Goal: Task Accomplishment & Management: Complete application form

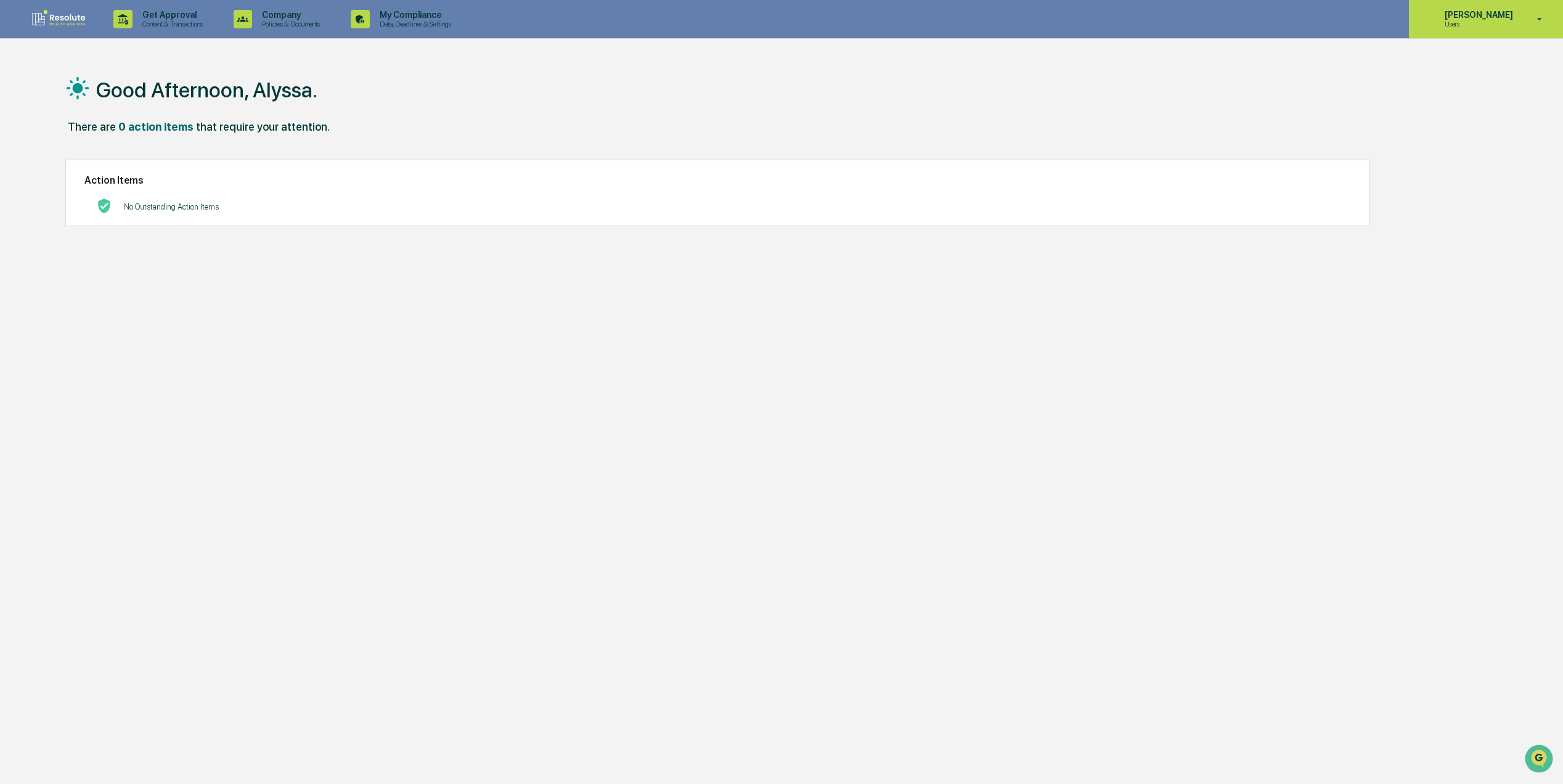
click at [1428, 21] on icon at bounding box center [1429, 19] width 14 height 14
click at [1438, 67] on li "Switch to Admin view..." at bounding box center [1476, 62] width 173 height 23
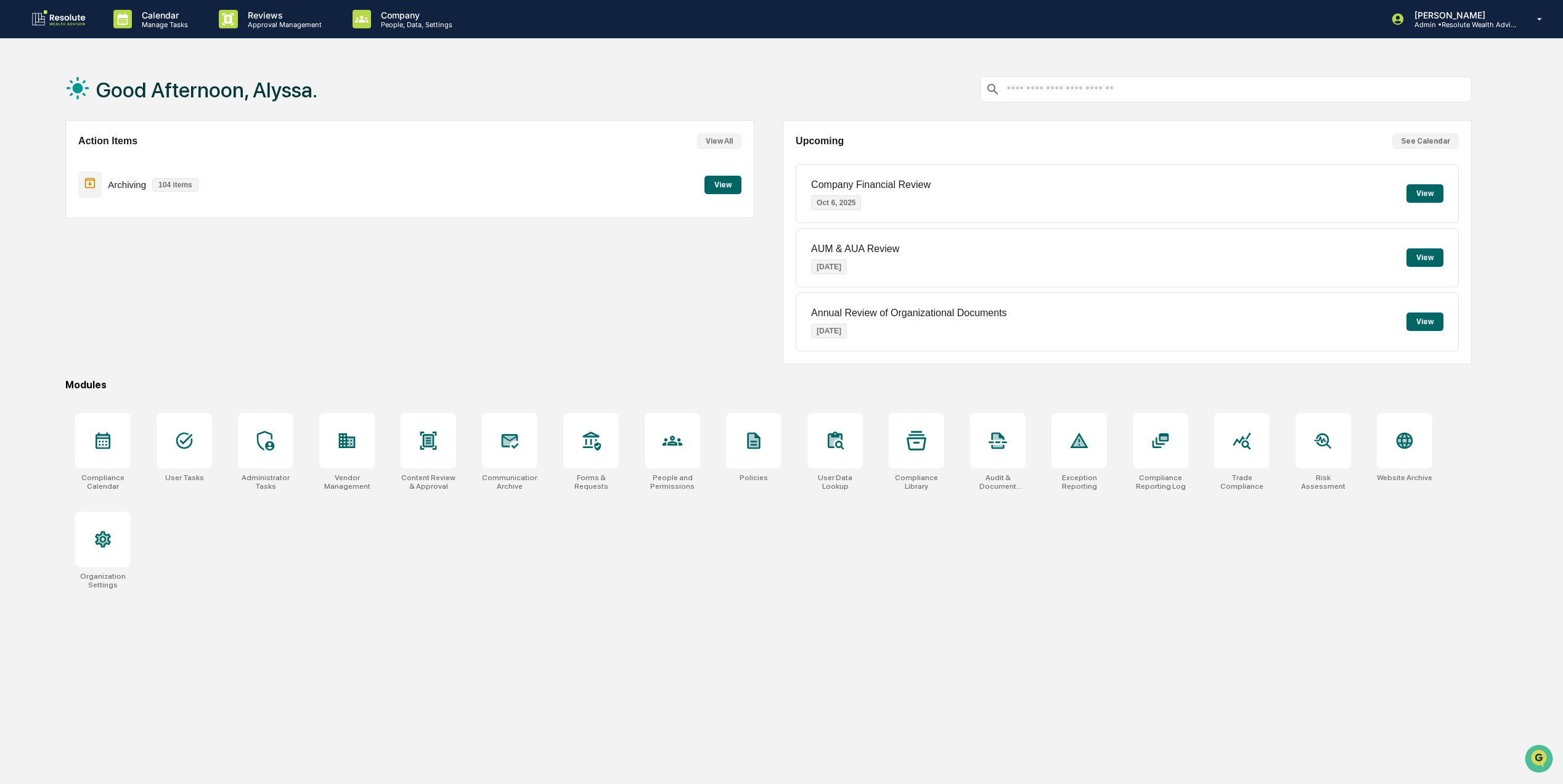
click at [712, 191] on button "View" at bounding box center [723, 185] width 37 height 19
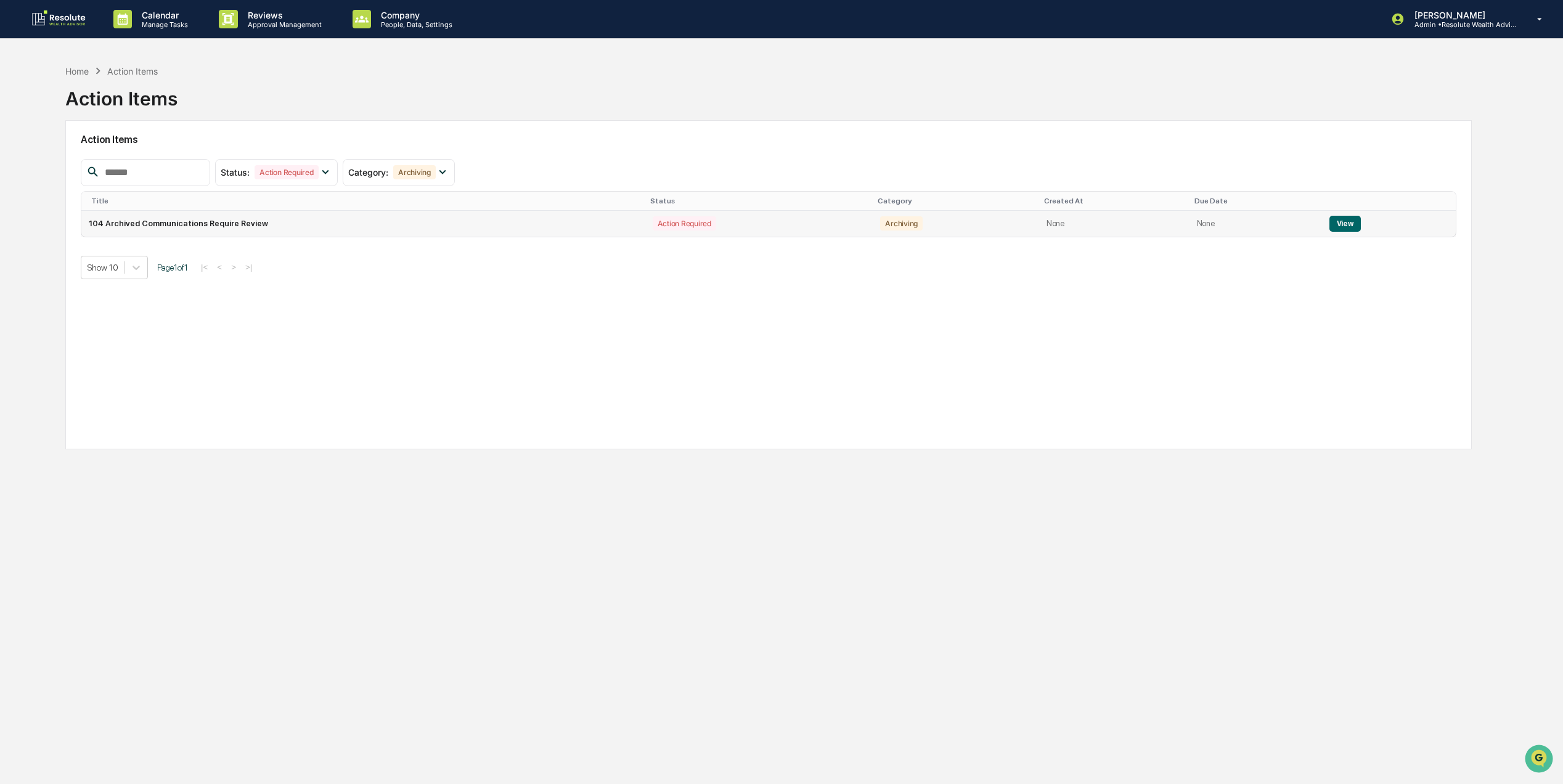
click at [1334, 227] on button "View" at bounding box center [1345, 223] width 32 height 16
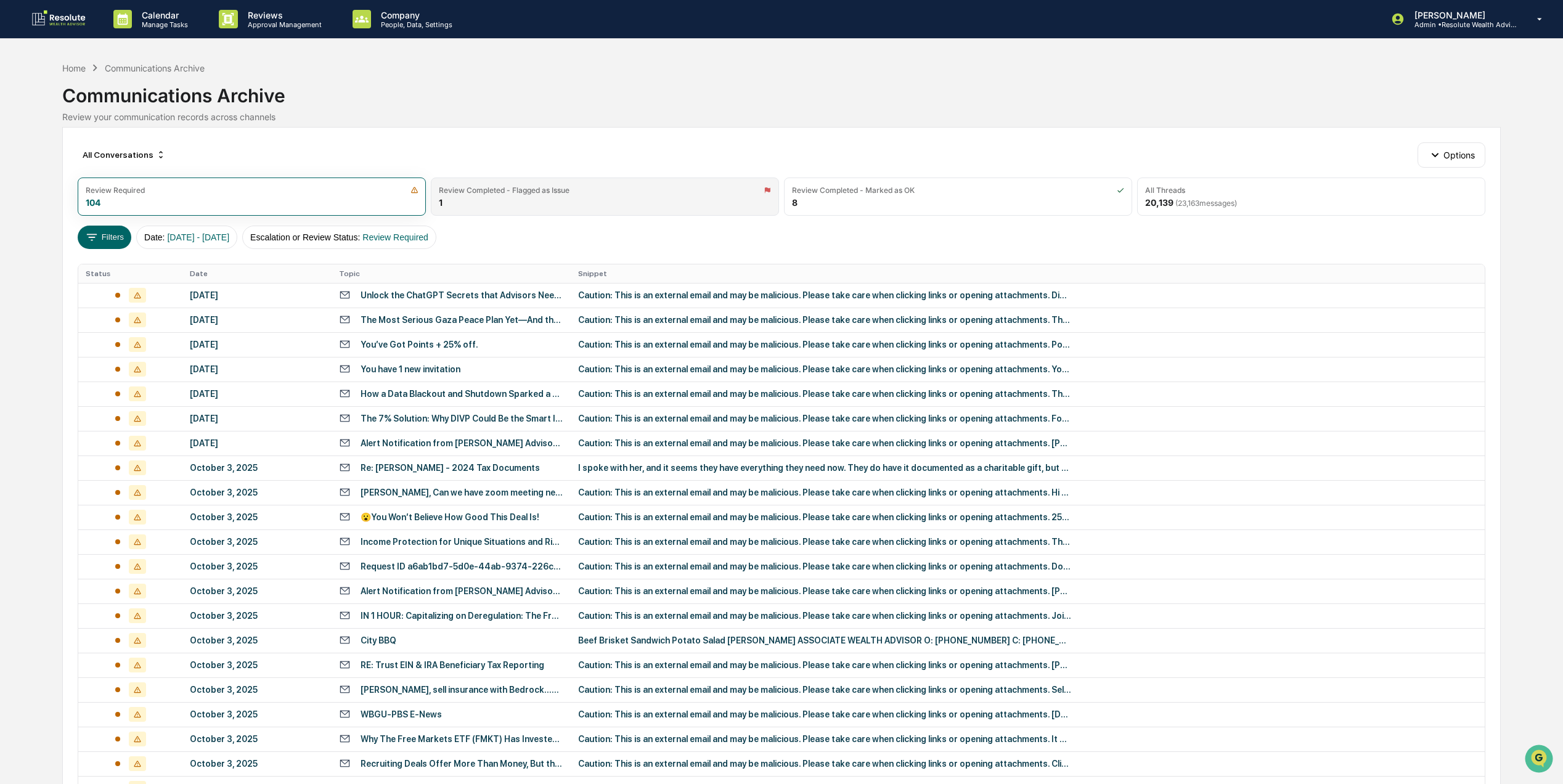
click at [609, 193] on div "Review Completed - Flagged as Issue" at bounding box center [606, 190] width 332 height 9
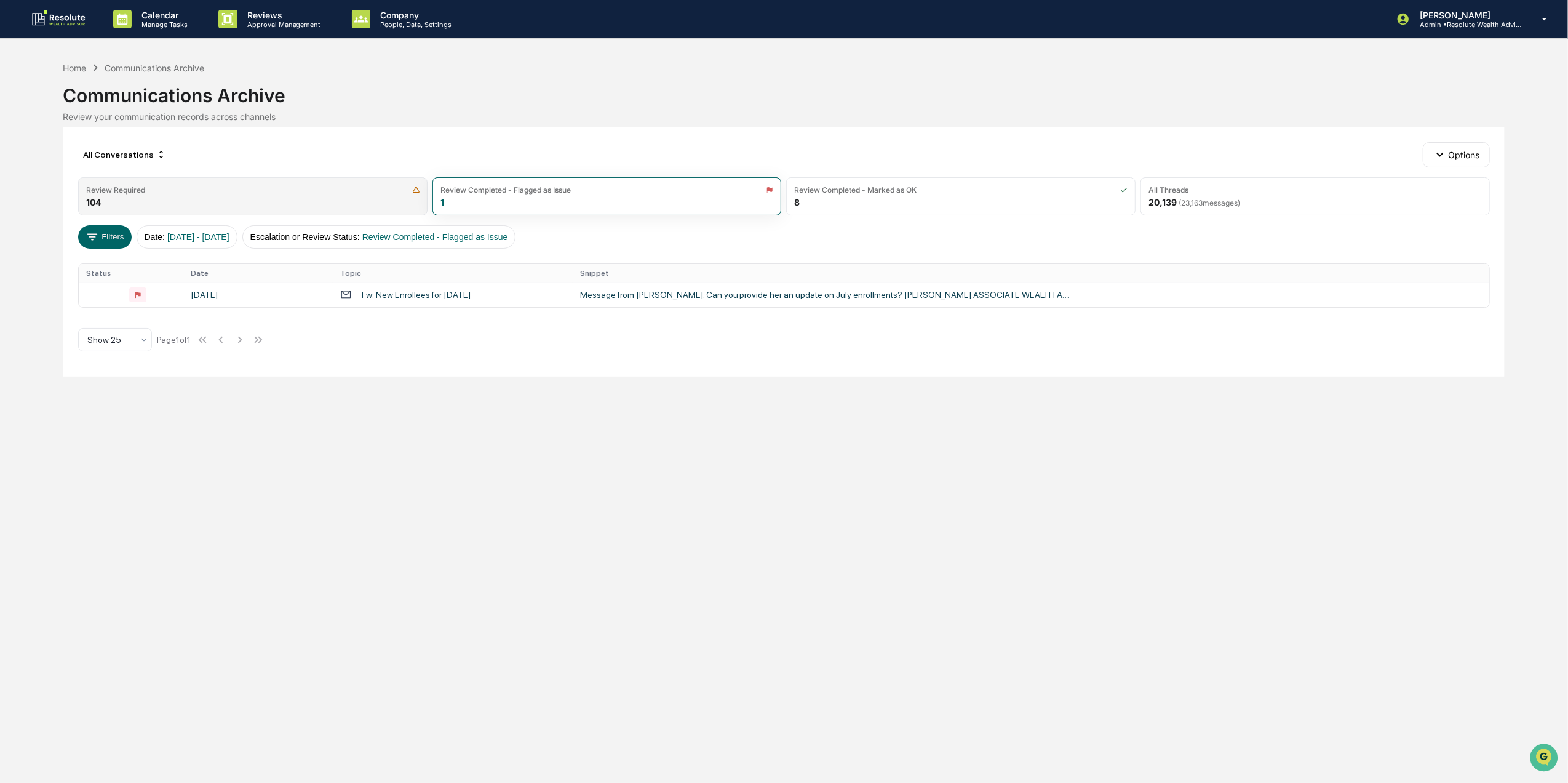
click at [288, 197] on div "Review Required 104" at bounding box center [252, 196] width 349 height 38
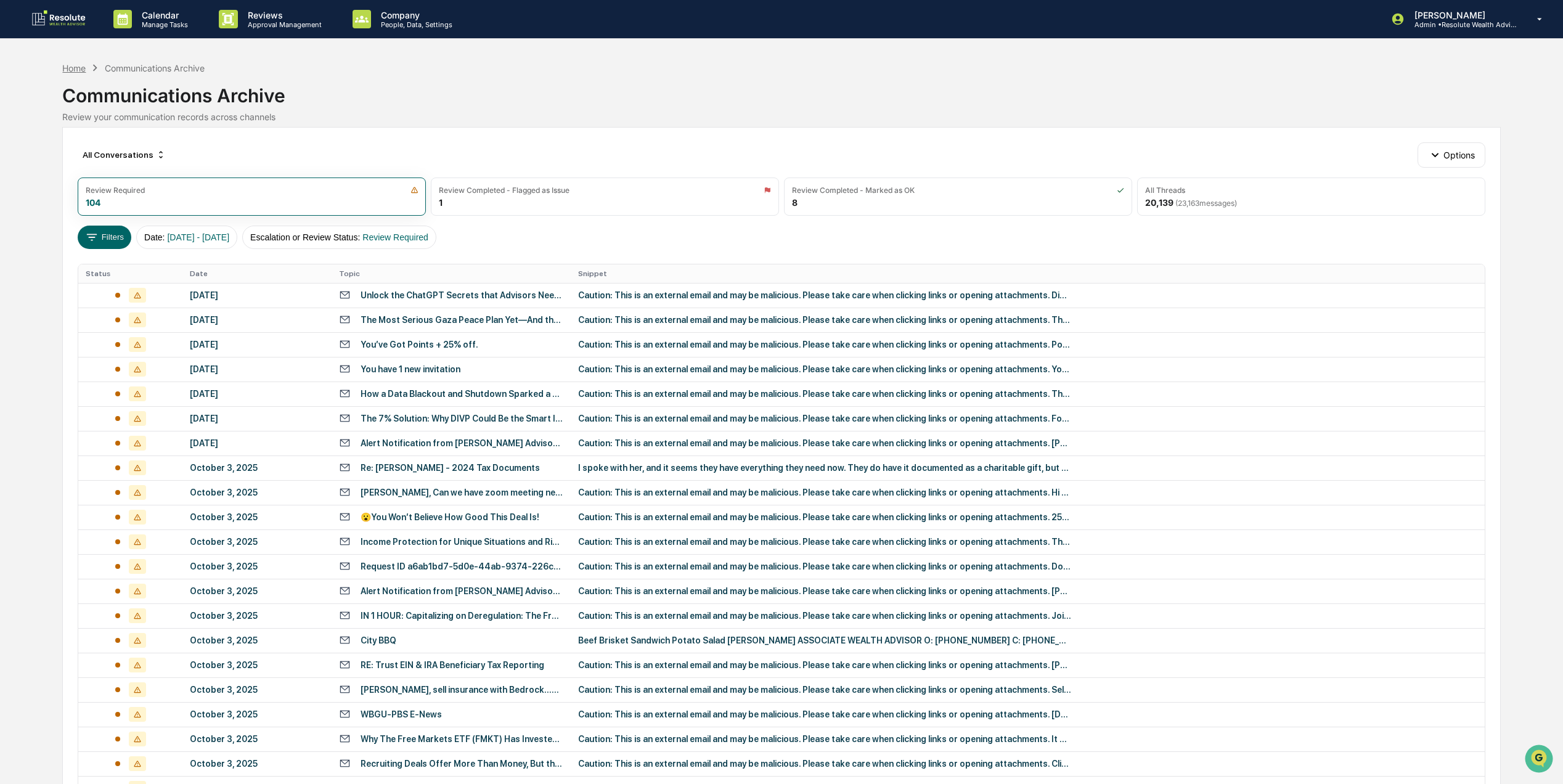
click at [79, 64] on div "Home" at bounding box center [74, 68] width 23 height 10
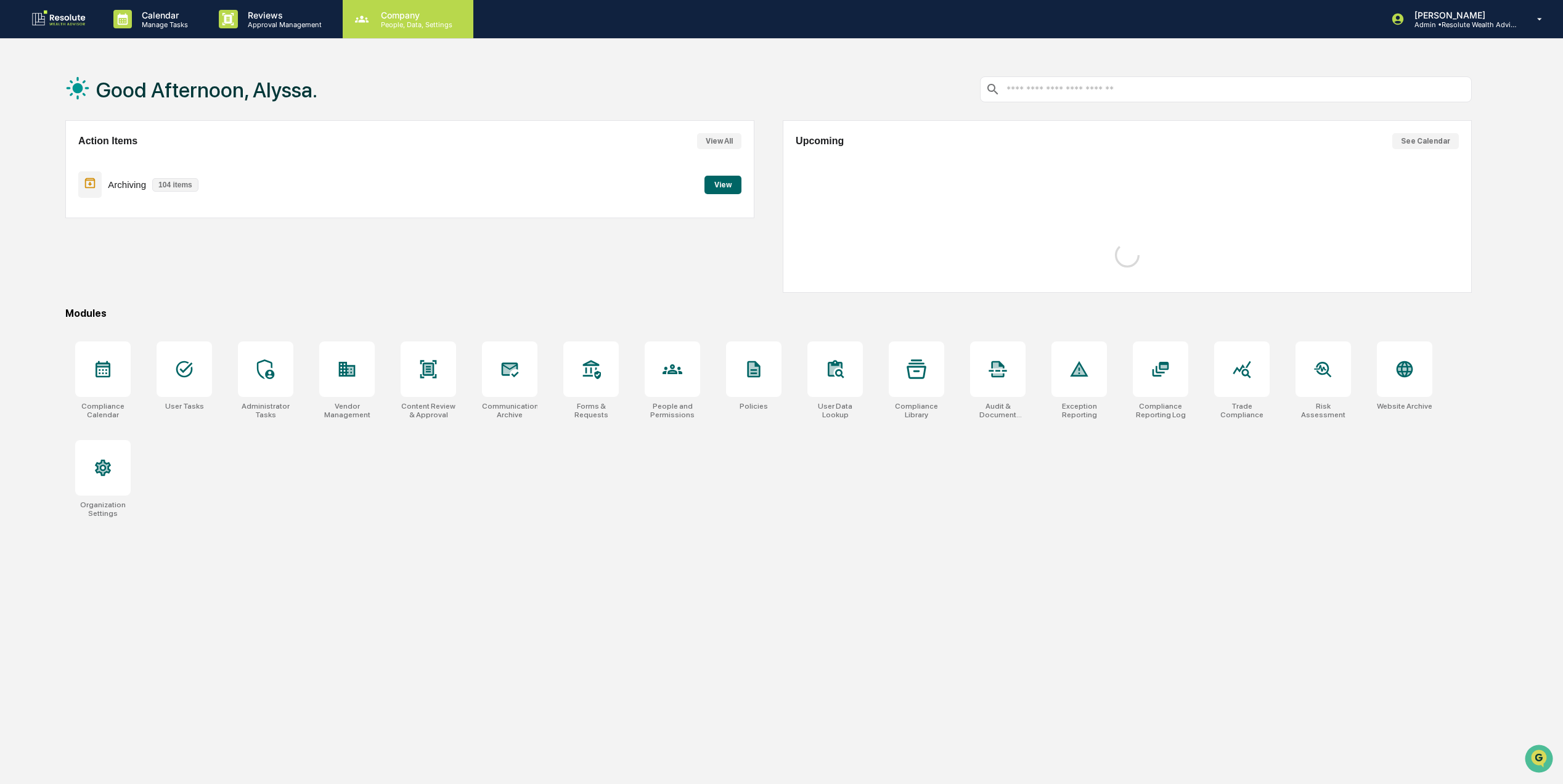
click at [383, 28] on div "Company People, Data, Settings" at bounding box center [408, 19] width 131 height 39
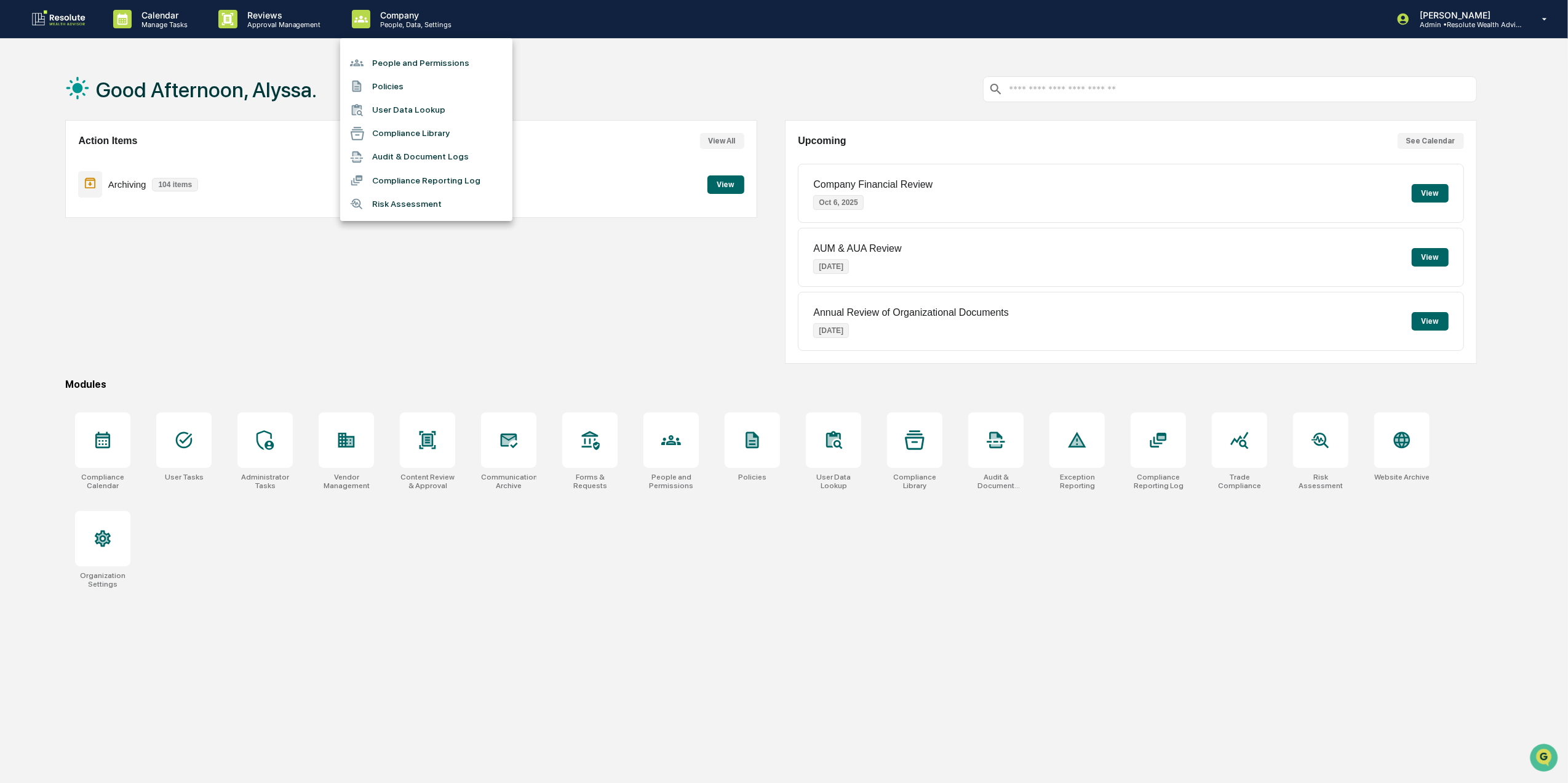
click at [327, 23] on div at bounding box center [784, 392] width 1568 height 783
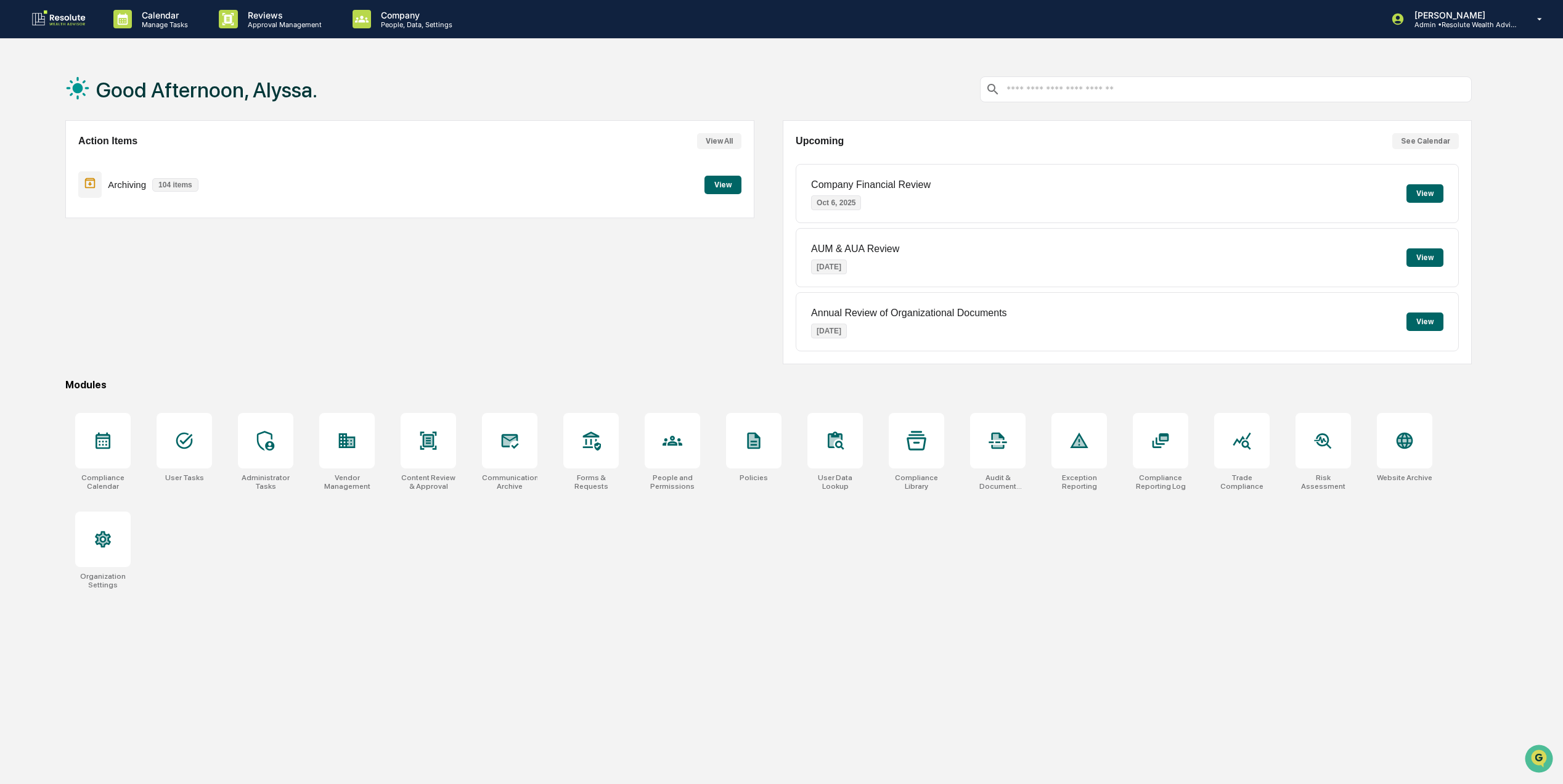
click at [289, 21] on div "People and Permissions Policies User Data Lookup Compliance Library Audit & Doc…" at bounding box center [781, 392] width 1563 height 784
click at [283, 23] on p "Approval Management" at bounding box center [283, 25] width 90 height 9
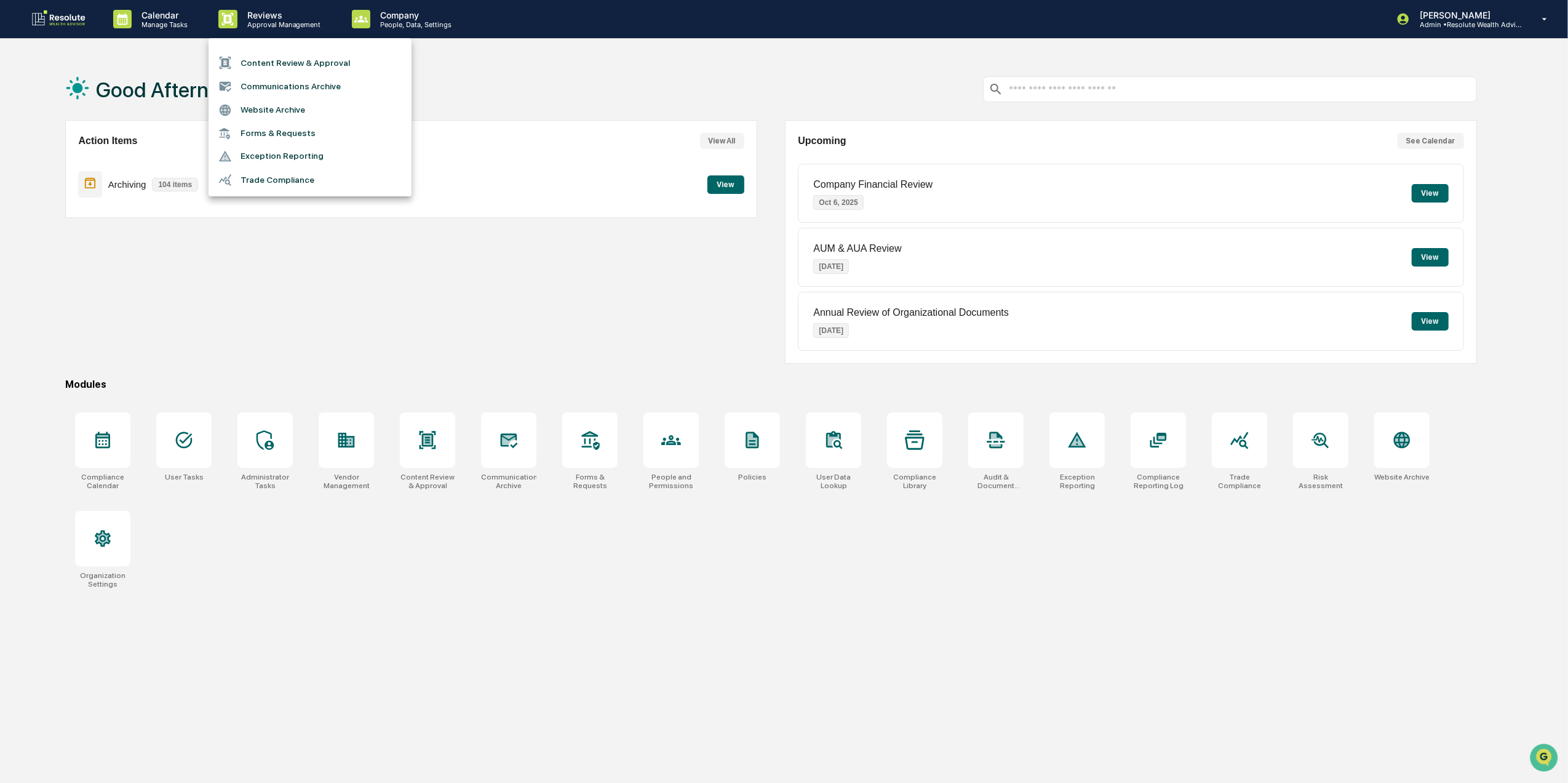
click at [305, 56] on li "Content Review & Approval" at bounding box center [310, 62] width 203 height 23
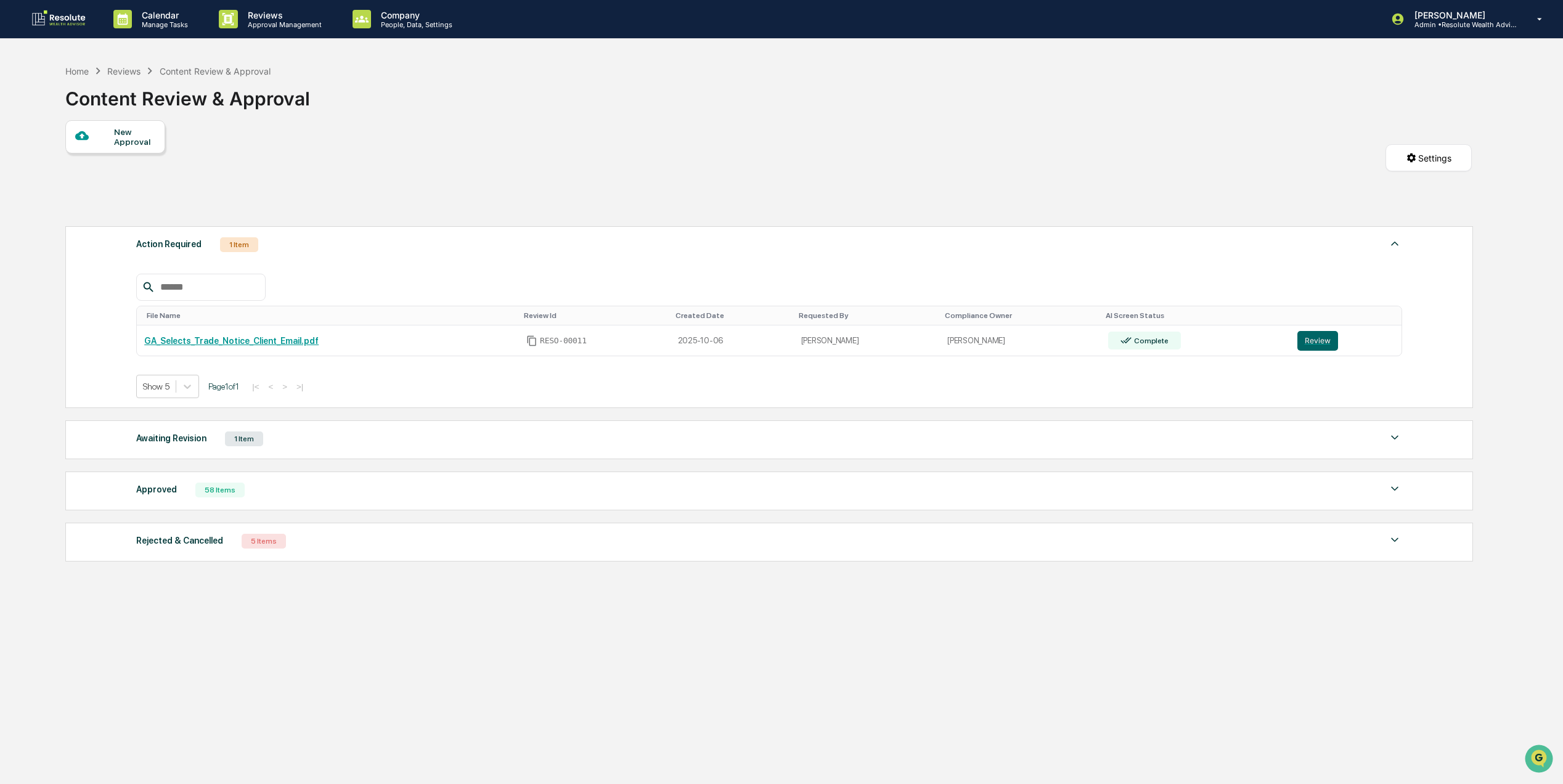
click at [123, 139] on div "New Approval" at bounding box center [134, 136] width 41 height 20
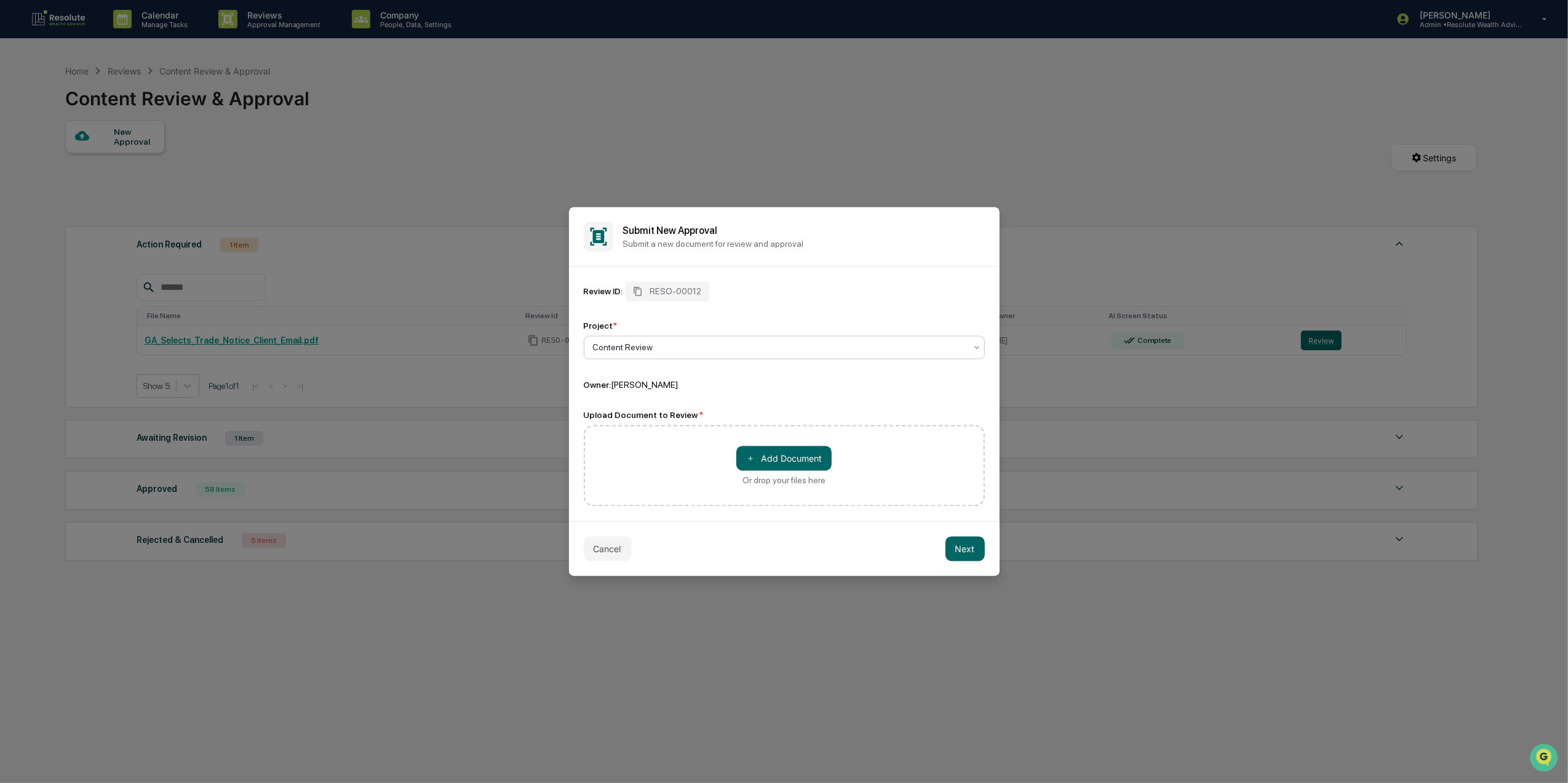
click at [743, 345] on div at bounding box center [779, 347] width 373 height 12
click at [678, 451] on div "＋ Add Document Or drop your files here" at bounding box center [784, 465] width 401 height 81
click at [636, 343] on div at bounding box center [779, 347] width 373 height 12
click at [774, 450] on button "＋ Add Document" at bounding box center [784, 458] width 96 height 25
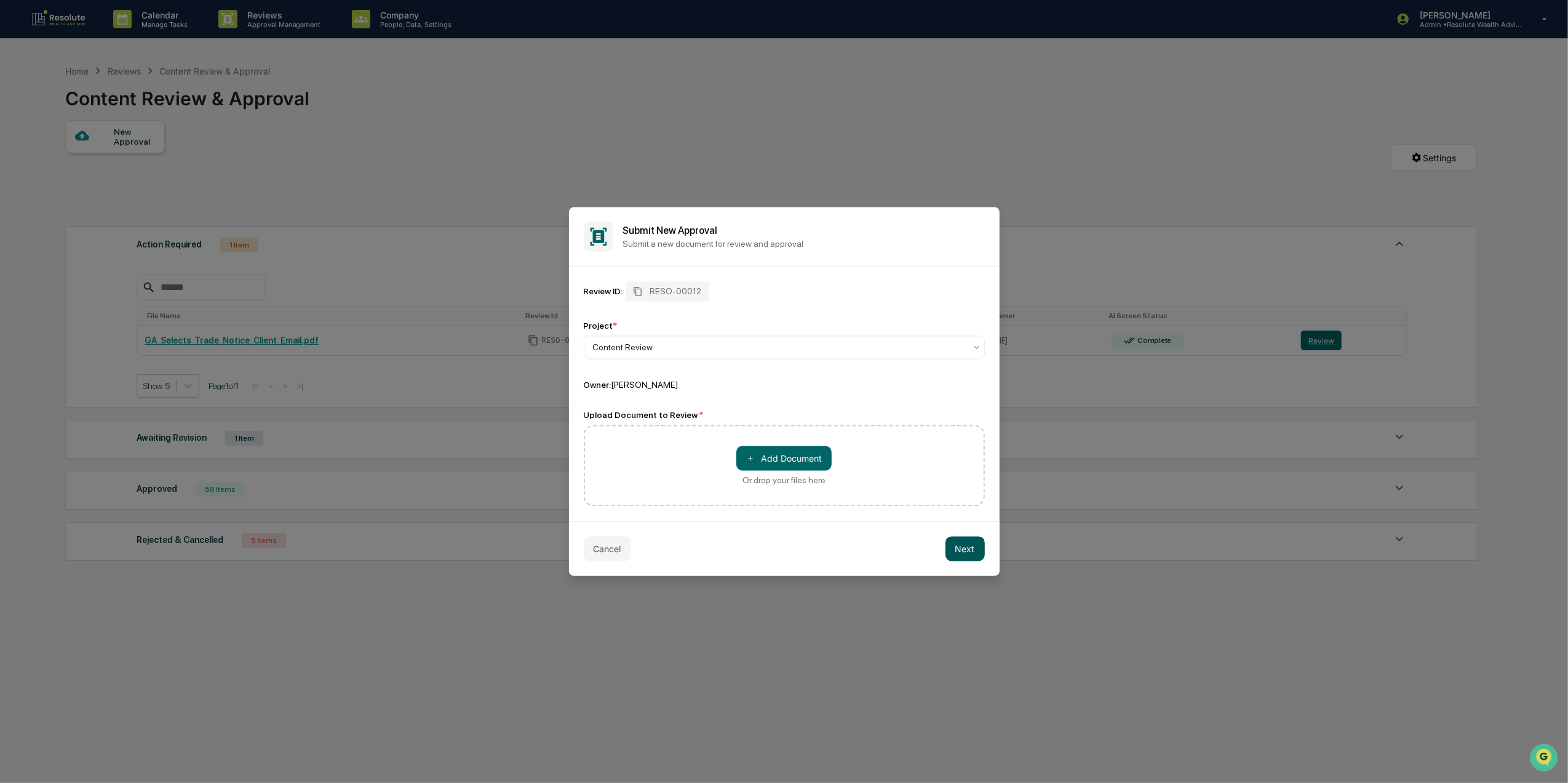
click at [972, 547] on button "Next" at bounding box center [965, 549] width 39 height 25
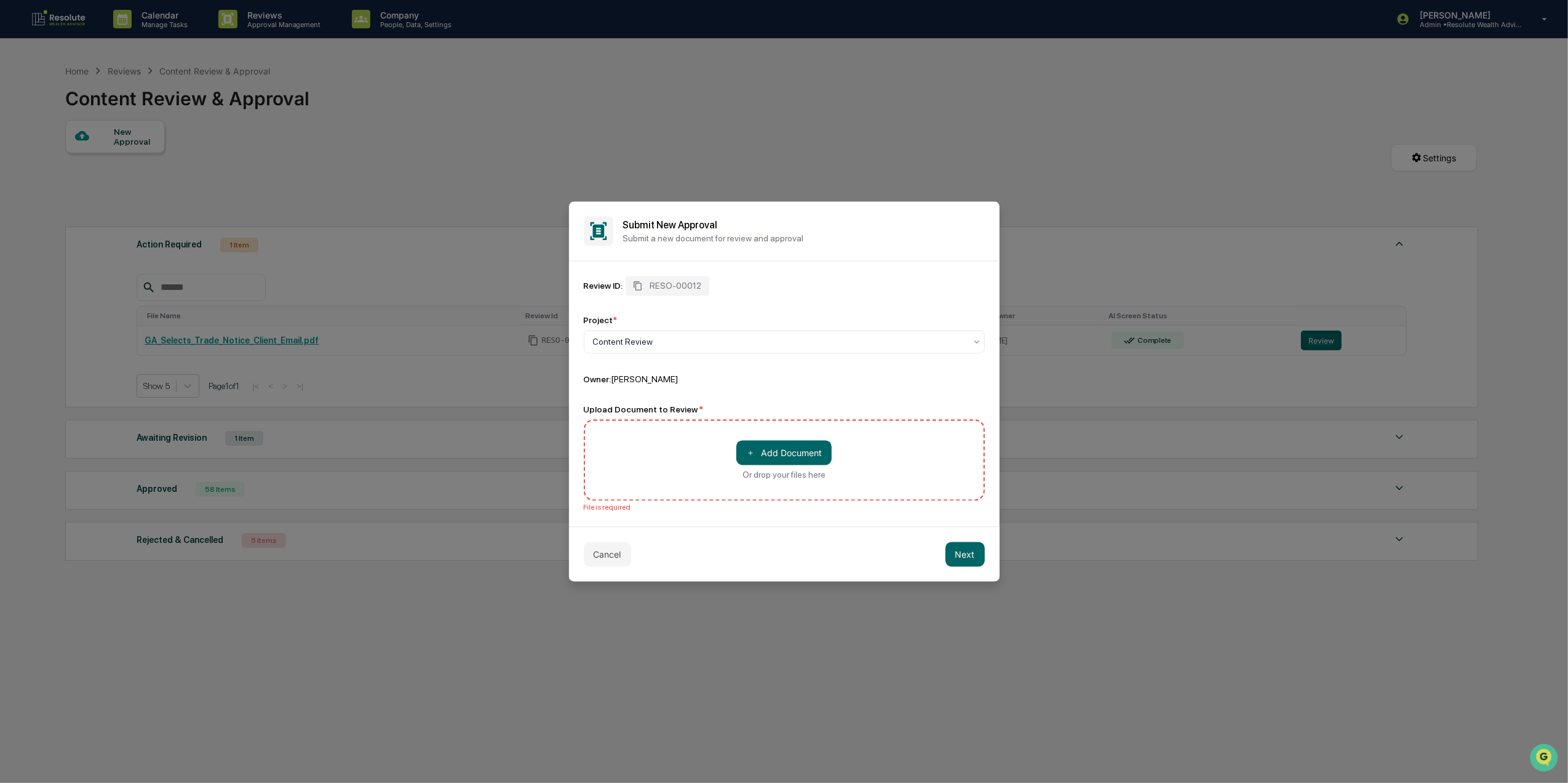
click at [829, 433] on div "＋ Add Document Or drop your files here" at bounding box center [784, 460] width 401 height 81
click at [814, 442] on button "＋ Add Document" at bounding box center [784, 452] width 96 height 25
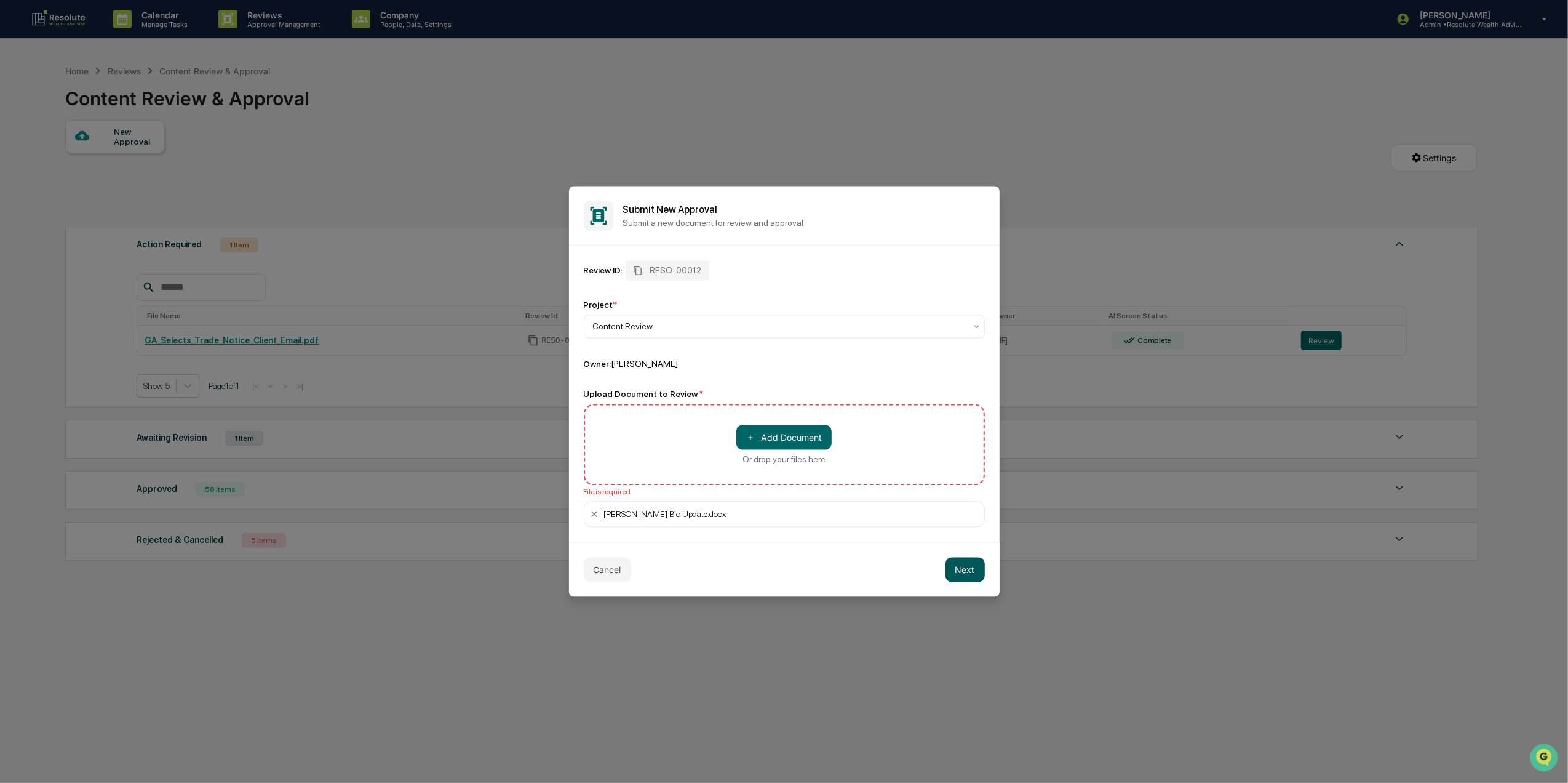
click at [954, 579] on button "Next" at bounding box center [965, 569] width 39 height 25
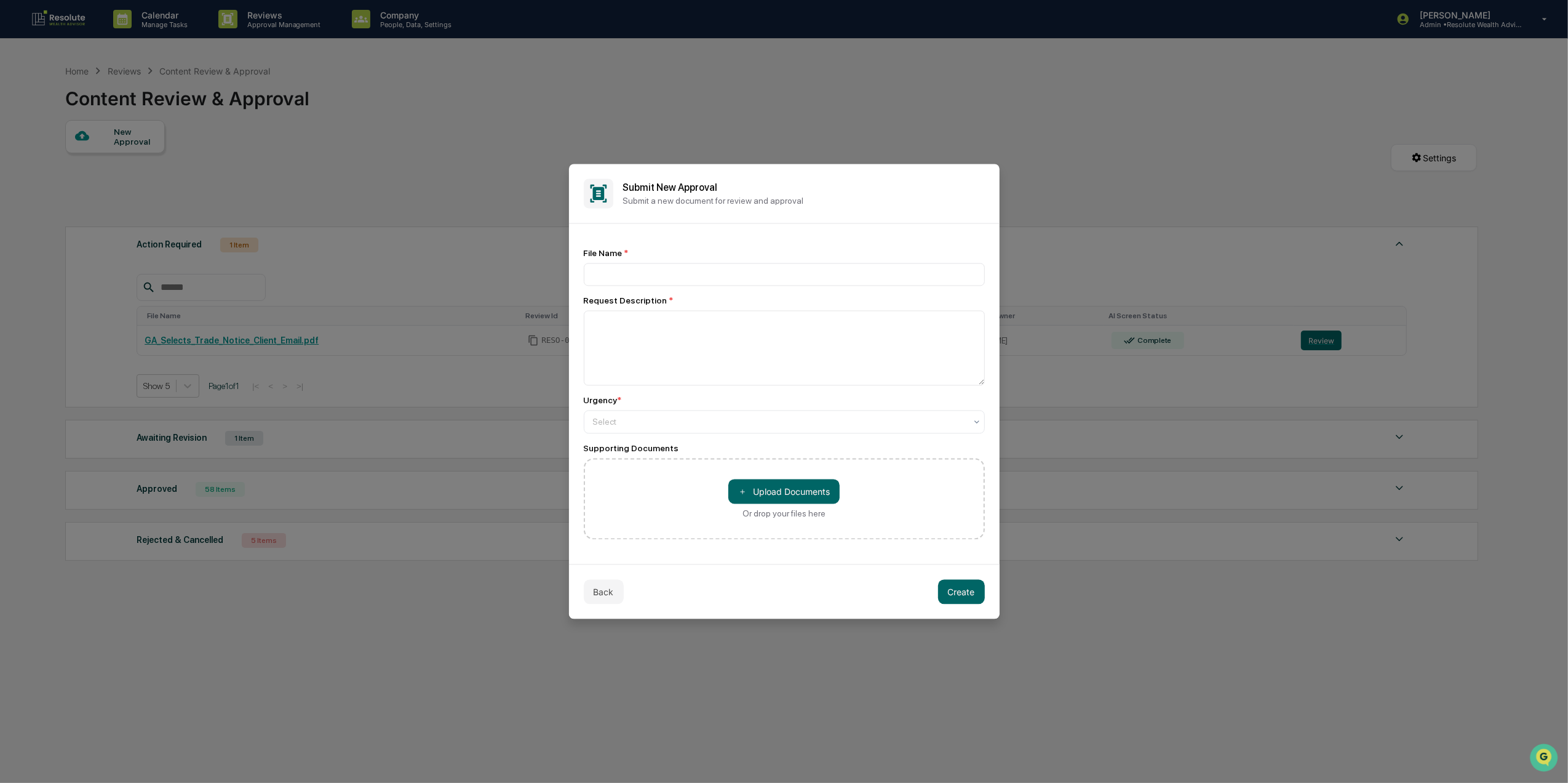
click at [637, 291] on div "File Name * Request Description * Urgency * Select Supporting Documents ＋ Uploa…" at bounding box center [784, 394] width 401 height 291
click at [640, 259] on div "File Name *" at bounding box center [784, 268] width 401 height 38
drag, startPoint x: 652, startPoint y: 268, endPoint x: 664, endPoint y: 289, distance: 24.2
click at [664, 289] on div "File Name * Request Description * Urgency * Select Supporting Documents ＋ Uploa…" at bounding box center [784, 394] width 401 height 291
click at [667, 277] on input at bounding box center [784, 274] width 401 height 23
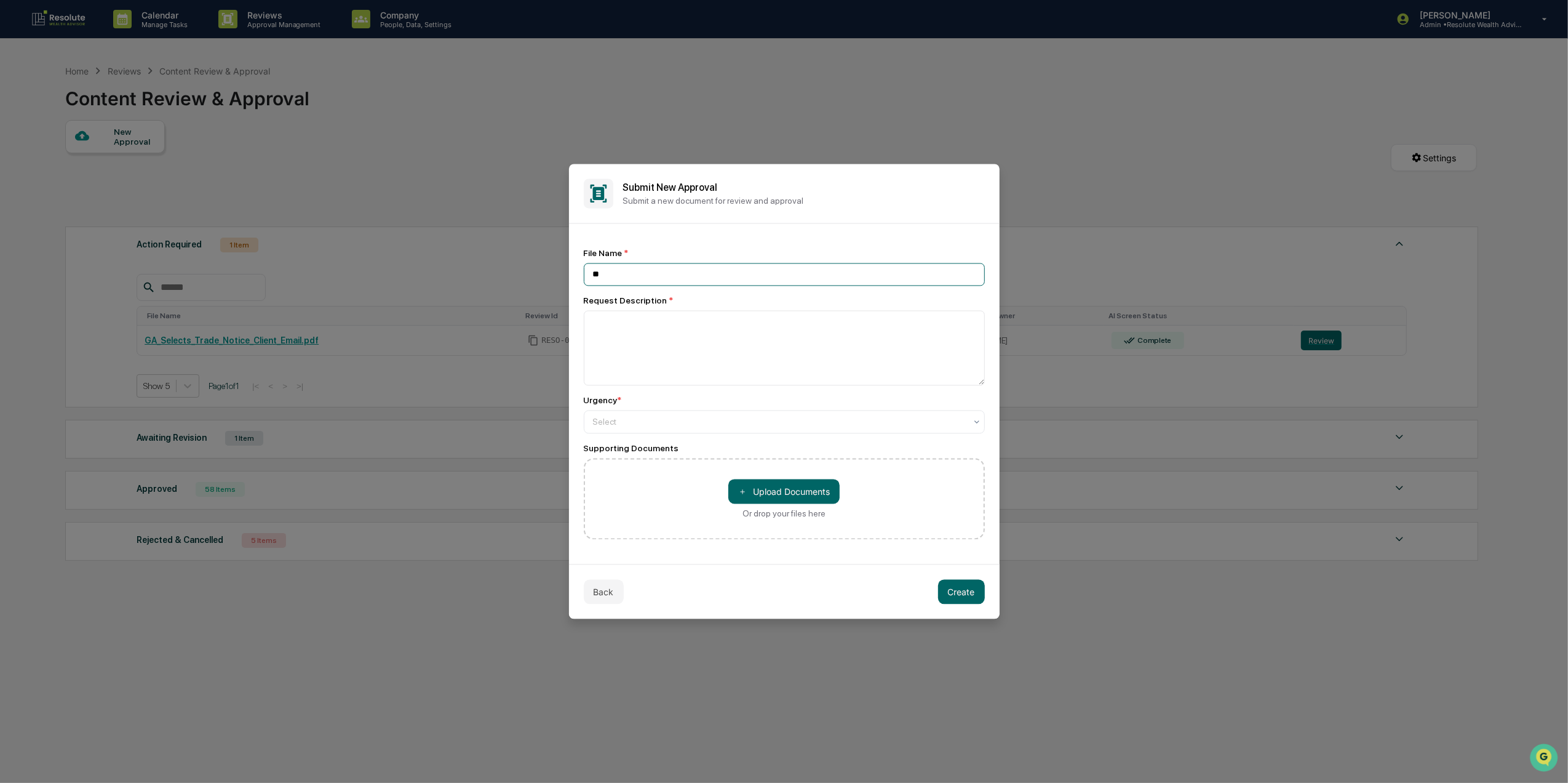
type input "*"
type input "**********"
click at [943, 317] on textarea "**********" at bounding box center [784, 348] width 401 height 76
type textarea "**********"
click at [837, 433] on div "Select" at bounding box center [784, 421] width 401 height 23
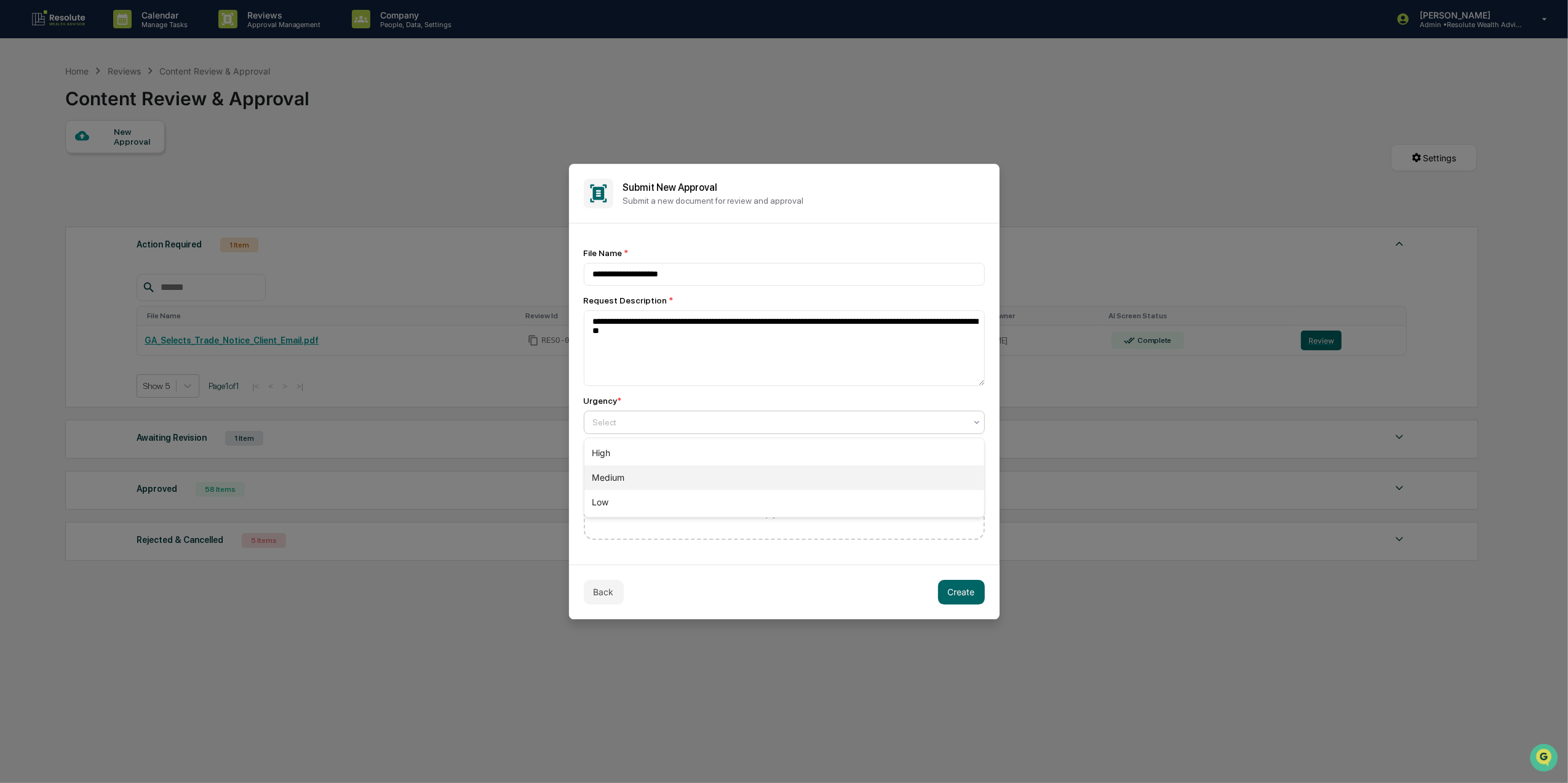
click at [763, 469] on div "Medium" at bounding box center [784, 477] width 400 height 25
click at [956, 592] on button "Create" at bounding box center [961, 592] width 47 height 25
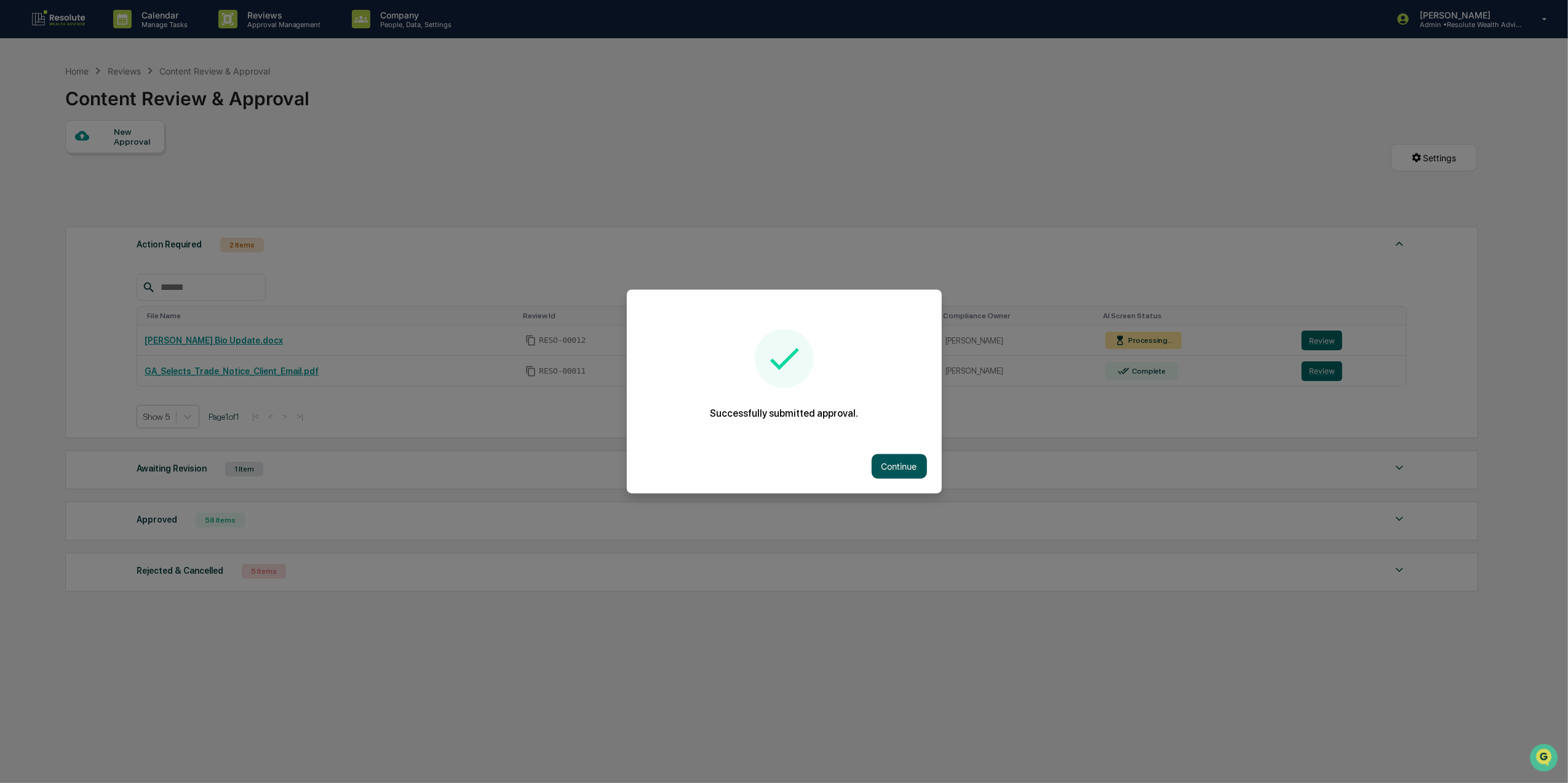
click at [892, 464] on button "Continue" at bounding box center [899, 466] width 56 height 25
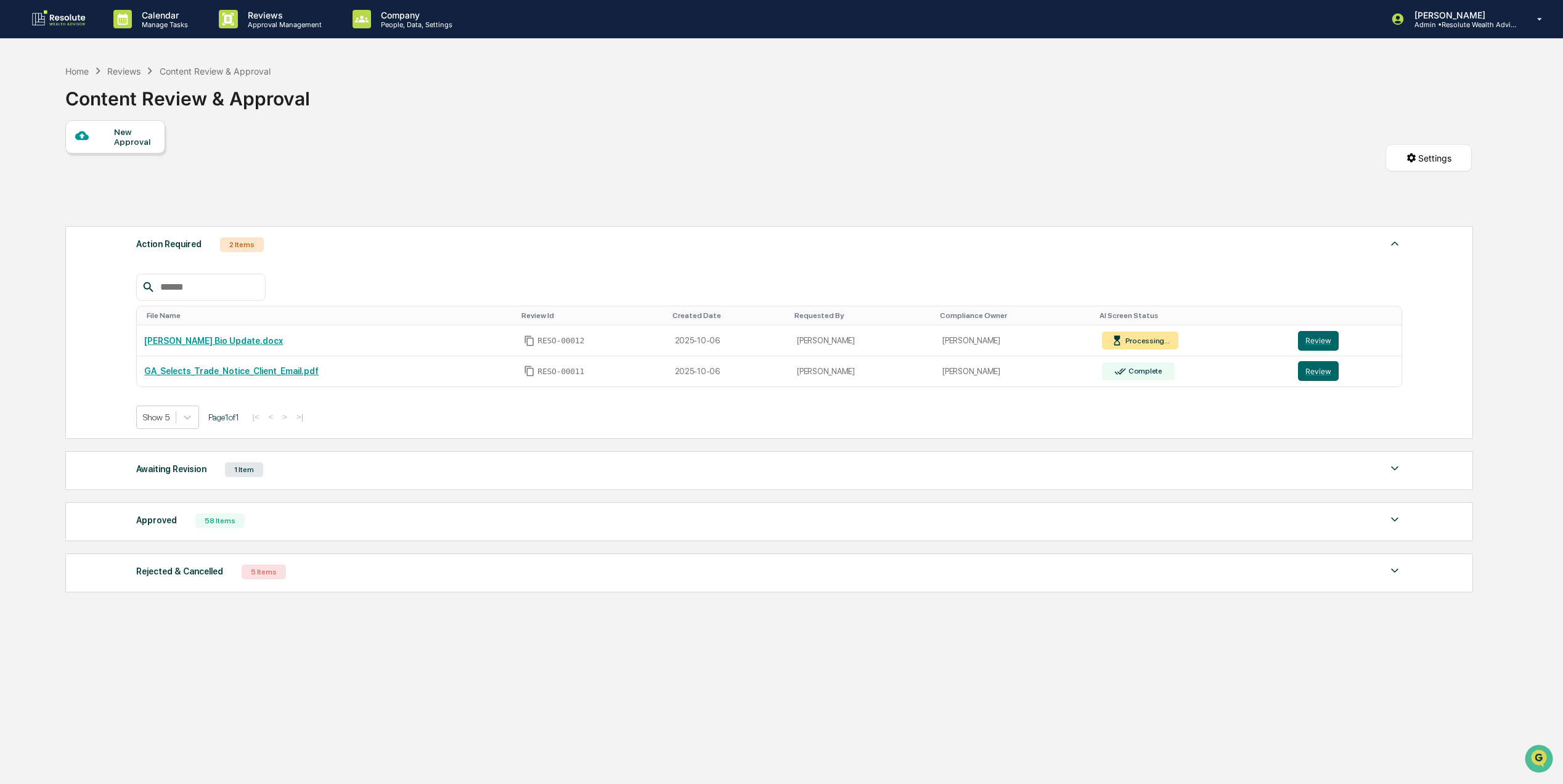
click at [193, 484] on div "Awaiting Revision 1 Item File Name Review Id Created Date Requested By Complian…" at bounding box center [769, 470] width 1408 height 39
click at [177, 529] on div "Approved 58 Items" at bounding box center [769, 520] width 1267 height 17
